Goal: Transaction & Acquisition: Book appointment/travel/reservation

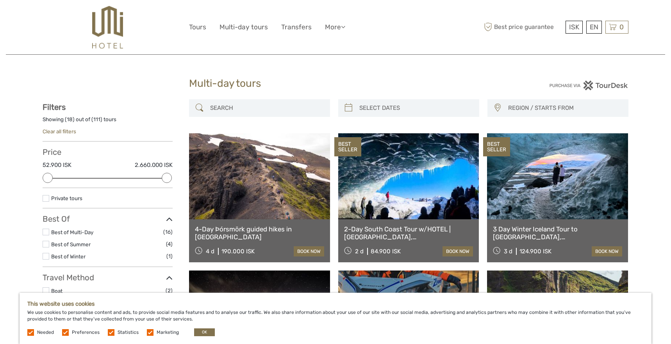
select select
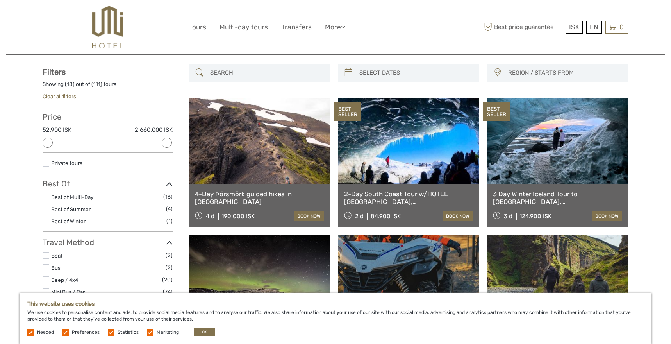
scroll to position [36, 0]
click at [521, 184] on div "3 Day Winter Iceland Tour to Golden Circle, South Coast, Glacier Hike and Ice C…" at bounding box center [557, 205] width 141 height 43
click at [513, 199] on link "3 Day Winter Iceland Tour to [GEOGRAPHIC_DATA], [GEOGRAPHIC_DATA], [GEOGRAPHIC_…" at bounding box center [557, 197] width 129 height 16
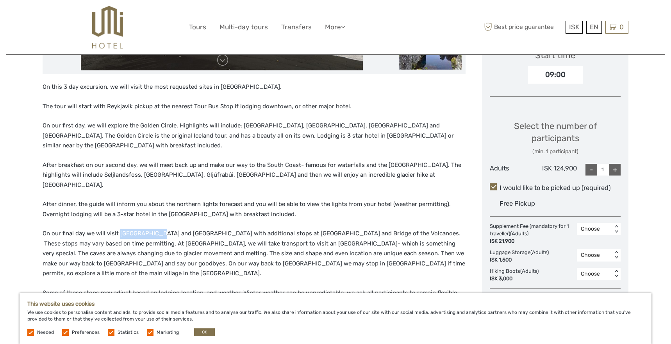
drag, startPoint x: 118, startPoint y: 196, endPoint x: 153, endPoint y: 196, distance: 35.2
click at [153, 229] on p "On our final day we will visit [GEOGRAPHIC_DATA] and [GEOGRAPHIC_DATA] with add…" at bounding box center [254, 254] width 423 height 50
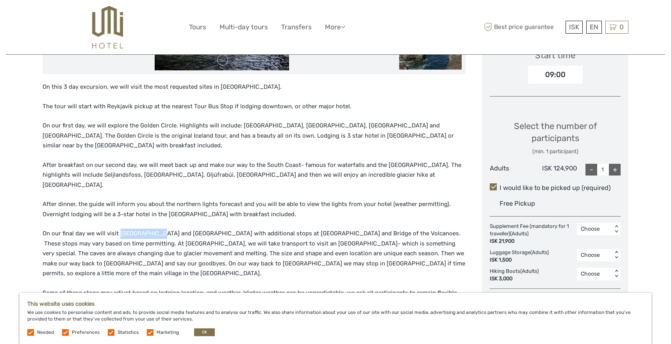
copy p "Jokulsarlon a"
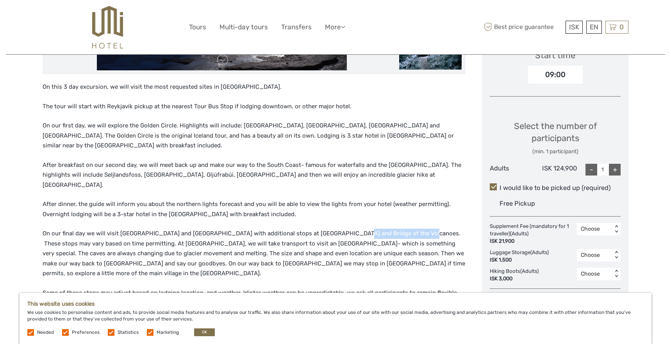
drag, startPoint x: 343, startPoint y: 196, endPoint x: 407, endPoint y: 197, distance: 64.5
click at [407, 229] on p "On our final day we will visit [GEOGRAPHIC_DATA] and [GEOGRAPHIC_DATA] with add…" at bounding box center [254, 254] width 423 height 50
copy p "Bridge of the Volcanoes."
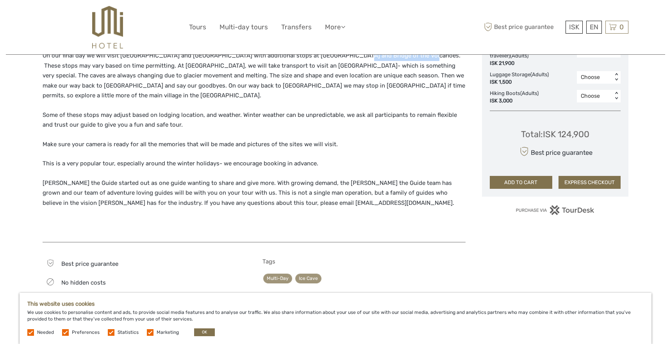
scroll to position [486, 0]
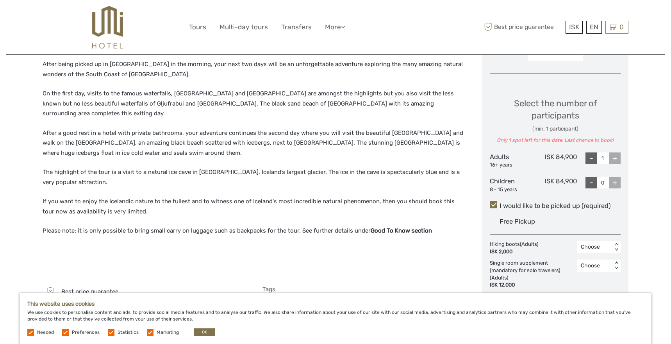
scroll to position [319, 0]
